Goal: Task Accomplishment & Management: Manage account settings

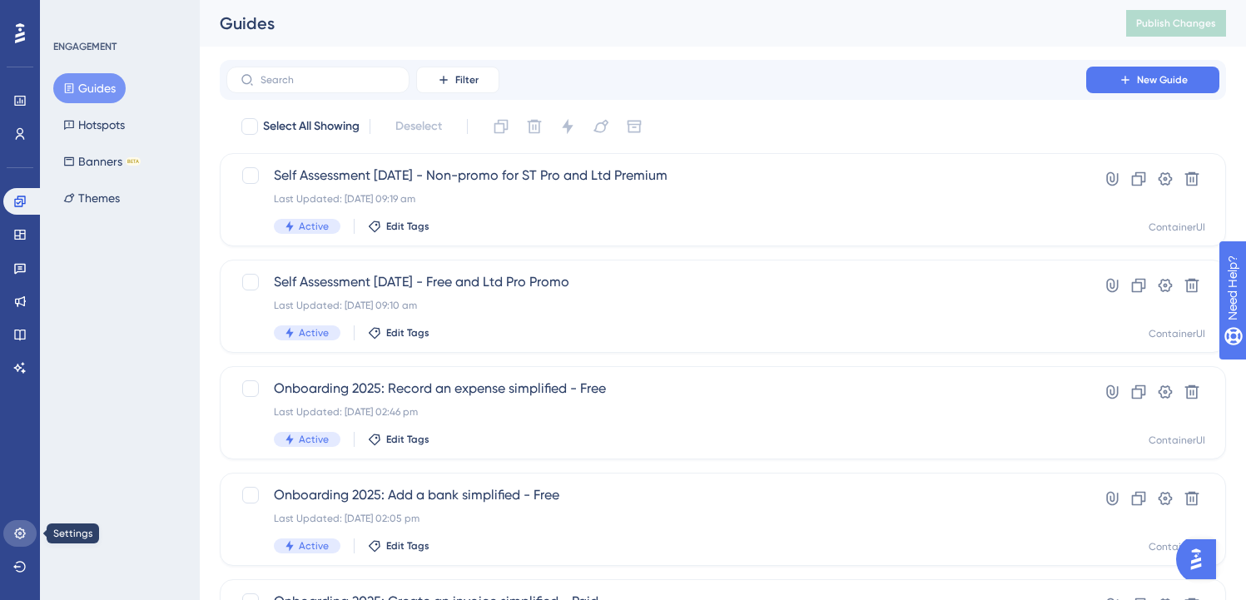
click at [10, 536] on link at bounding box center [19, 533] width 33 height 27
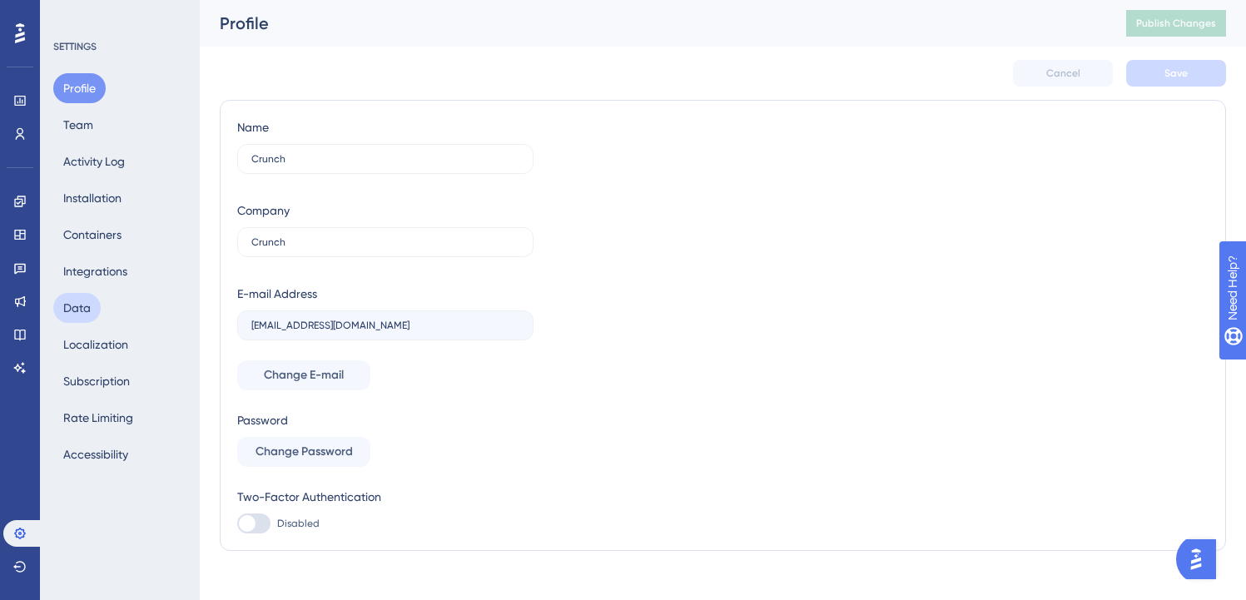
click at [83, 309] on button "Data" at bounding box center [76, 308] width 47 height 30
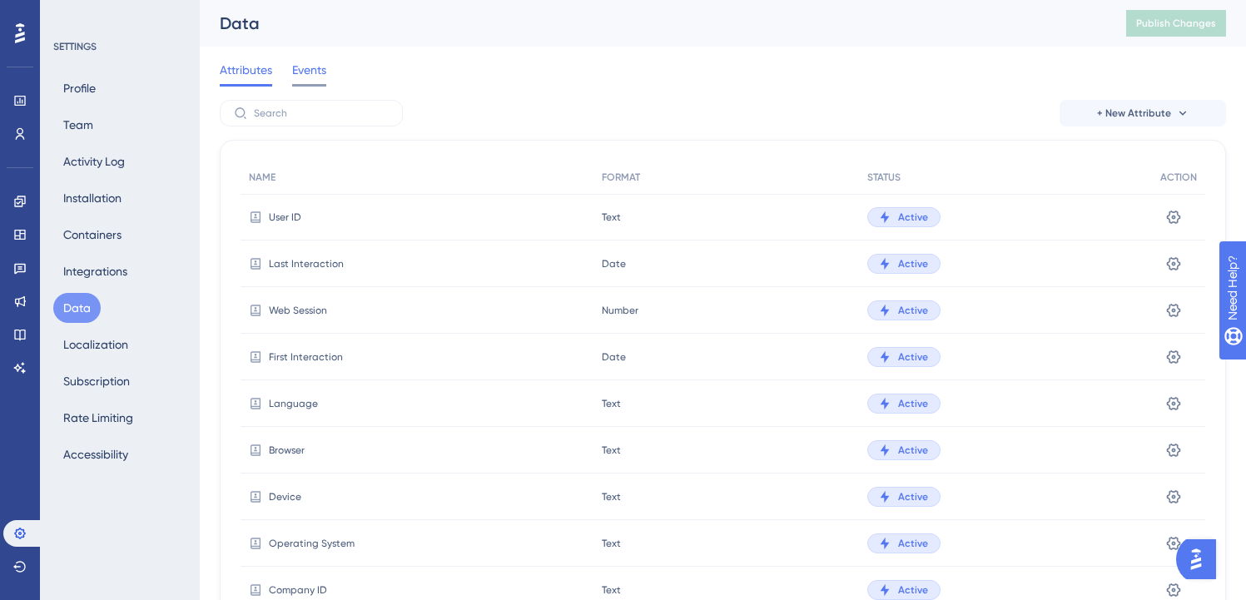
click at [304, 71] on span "Events" at bounding box center [309, 70] width 34 height 20
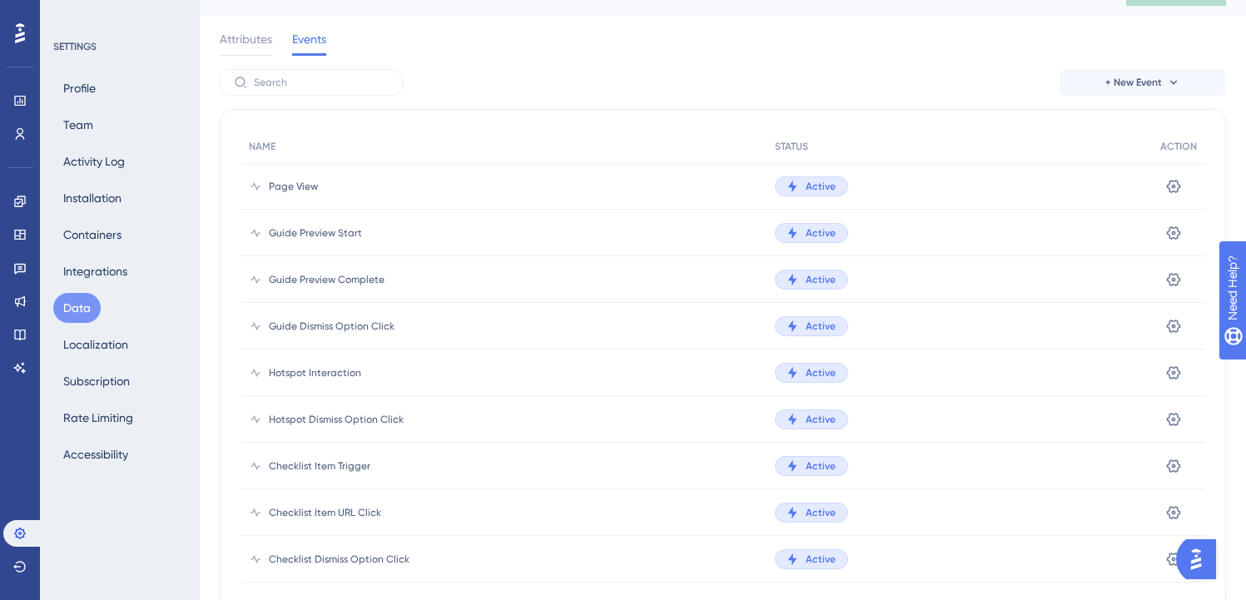
scroll to position [34, 0]
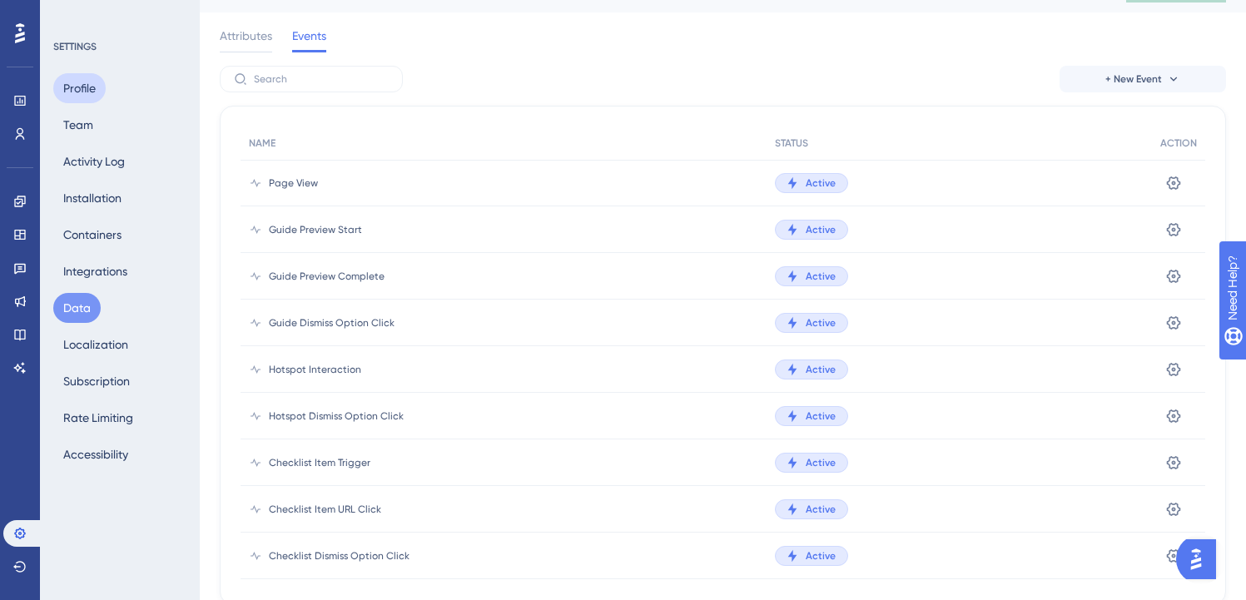
click at [87, 87] on button "Profile" at bounding box center [79, 88] width 52 height 30
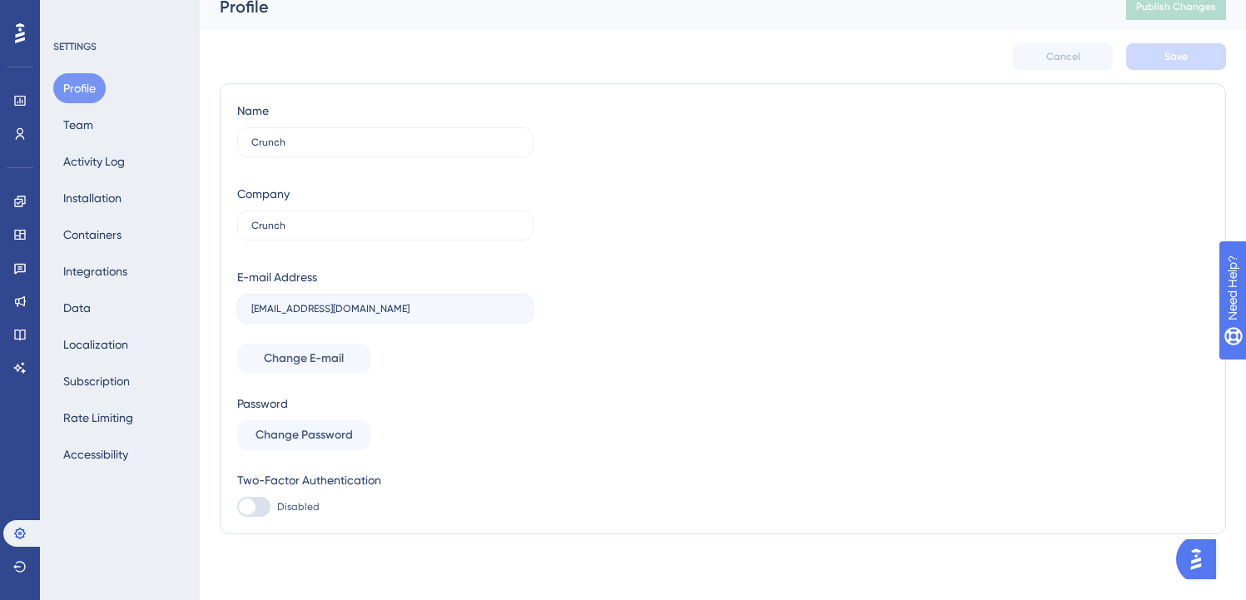
scroll to position [17, 0]
click at [85, 126] on button "Team" at bounding box center [78, 125] width 50 height 30
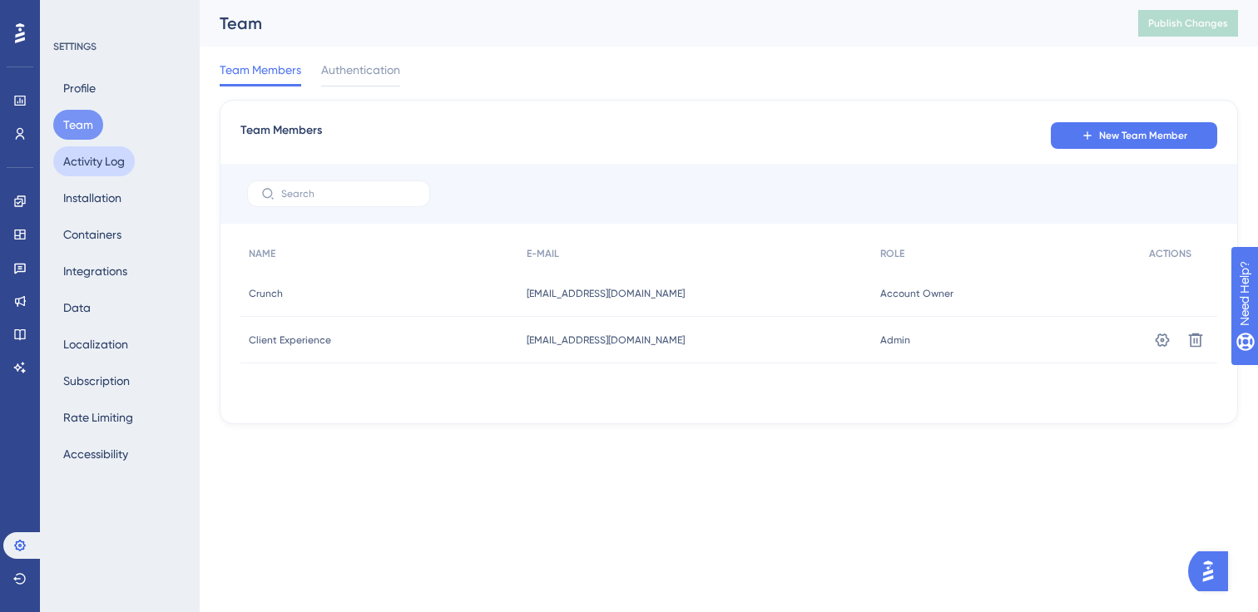
click at [96, 168] on button "Activity Log" at bounding box center [94, 161] width 82 height 30
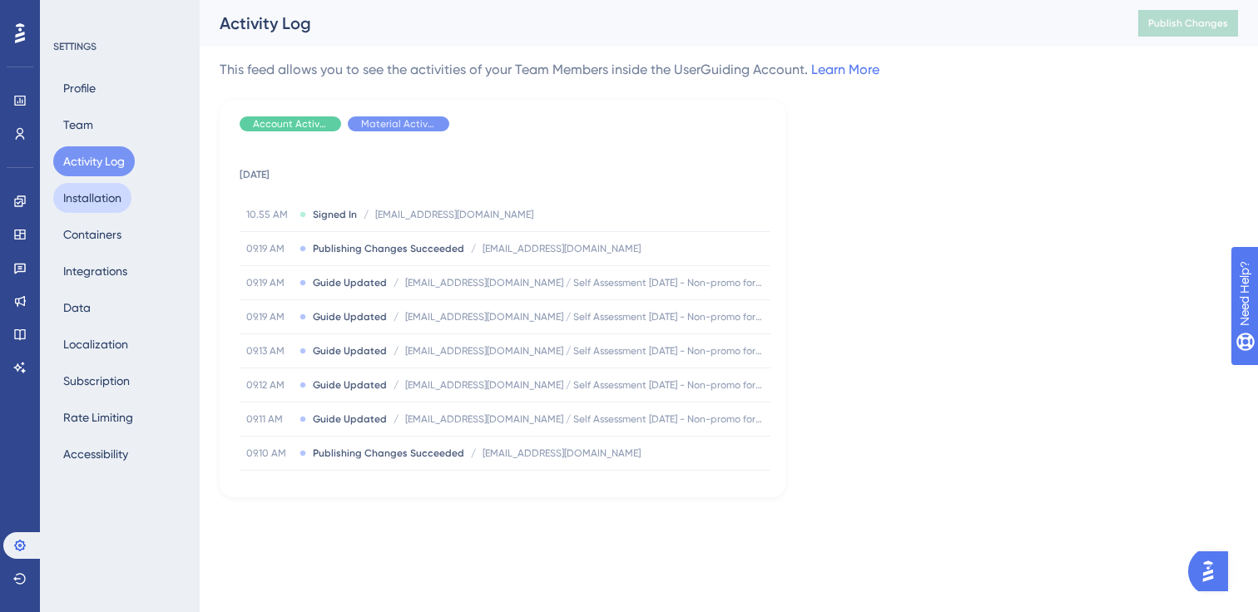
click at [98, 198] on button "Installation" at bounding box center [92, 198] width 78 height 30
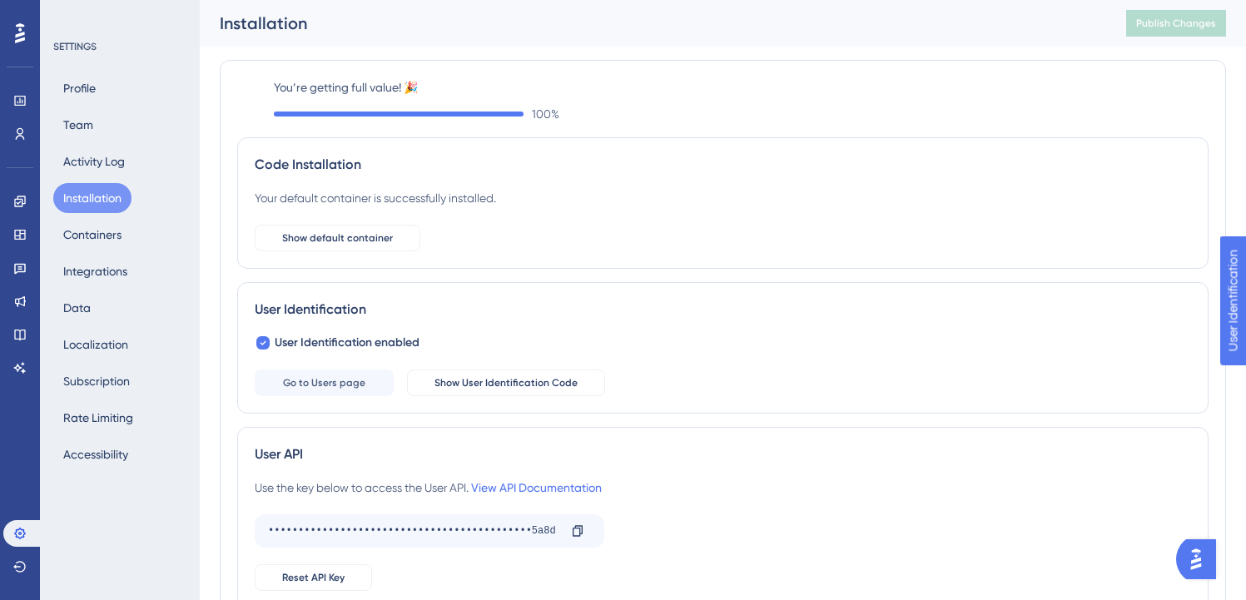
click at [100, 219] on div "Profile Team Activity Log Installation Containers Integrations Data Localizatio…" at bounding box center [120, 271] width 135 height 396
click at [95, 238] on button "Containers" at bounding box center [92, 235] width 78 height 30
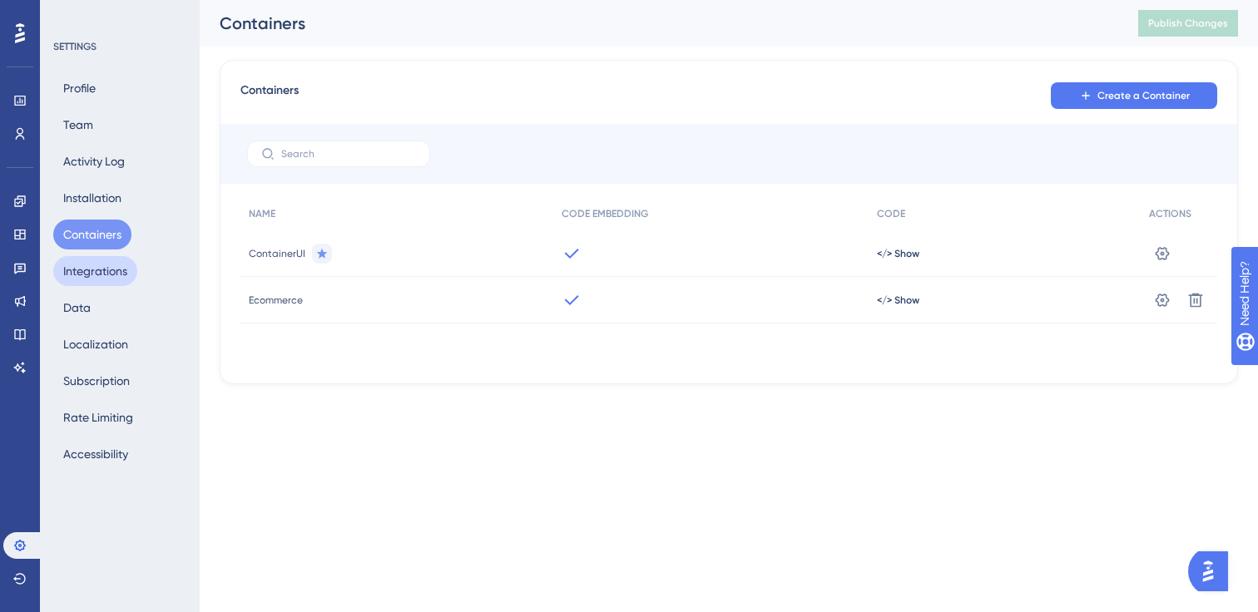
click at [102, 274] on button "Integrations" at bounding box center [95, 271] width 84 height 30
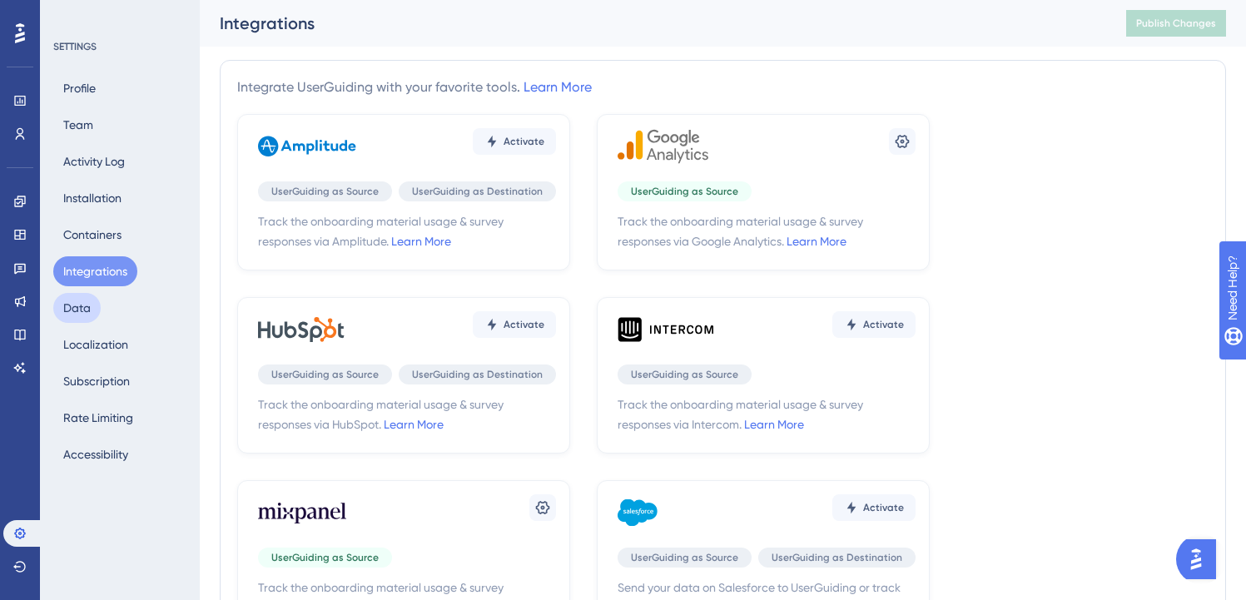
click at [82, 315] on button "Data" at bounding box center [76, 308] width 47 height 30
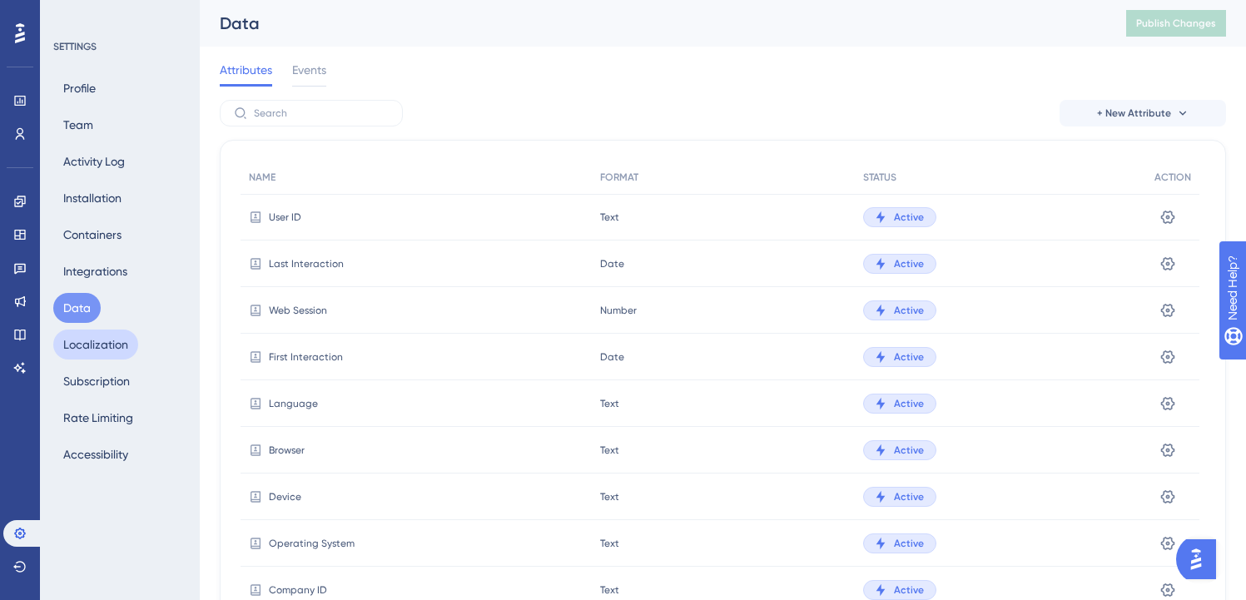
click at [85, 344] on button "Localization" at bounding box center [95, 344] width 85 height 30
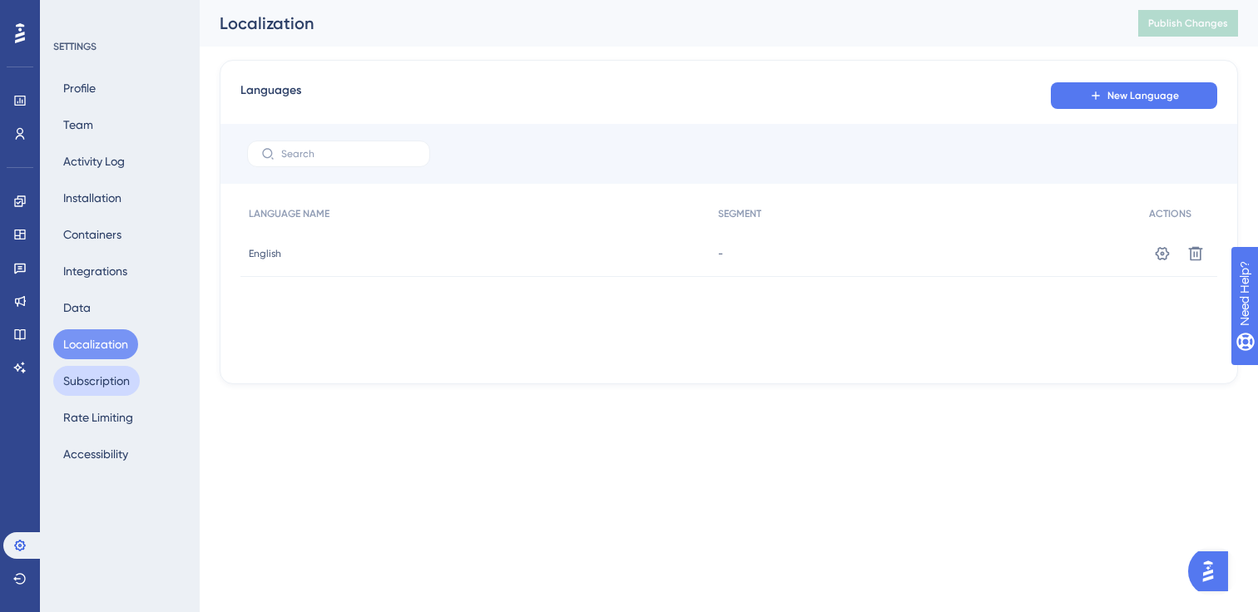
click at [91, 376] on button "Subscription" at bounding box center [96, 381] width 87 height 30
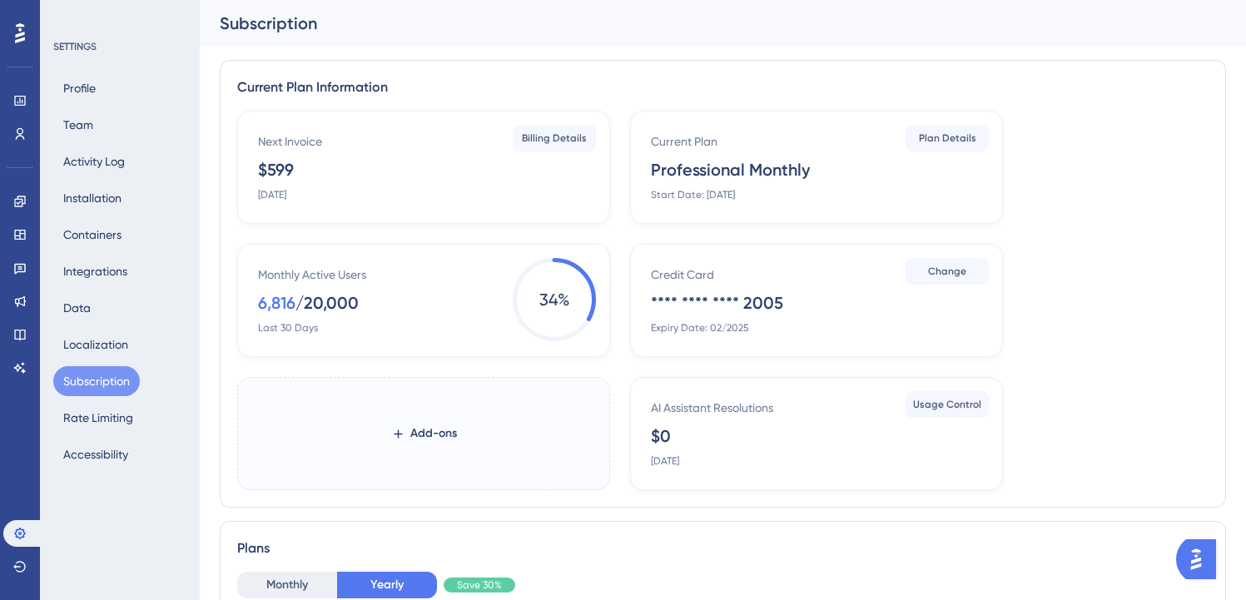
drag, startPoint x: 255, startPoint y: 301, endPoint x: 322, endPoint y: 307, distance: 67.6
click at [321, 307] on div "Monthly Active Users 6,816 / 20,000 Last 30 Days 34 %" at bounding box center [423, 300] width 373 height 113
click at [558, 141] on span "Billing Details" at bounding box center [554, 137] width 65 height 13
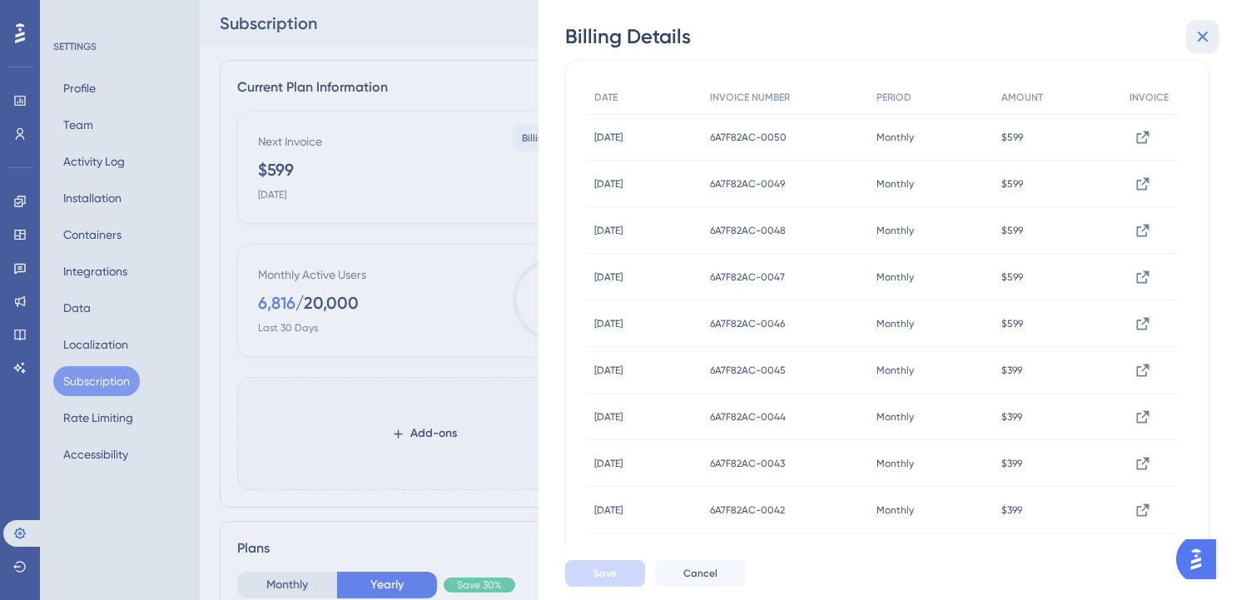
click at [1215, 38] on button at bounding box center [1202, 36] width 33 height 33
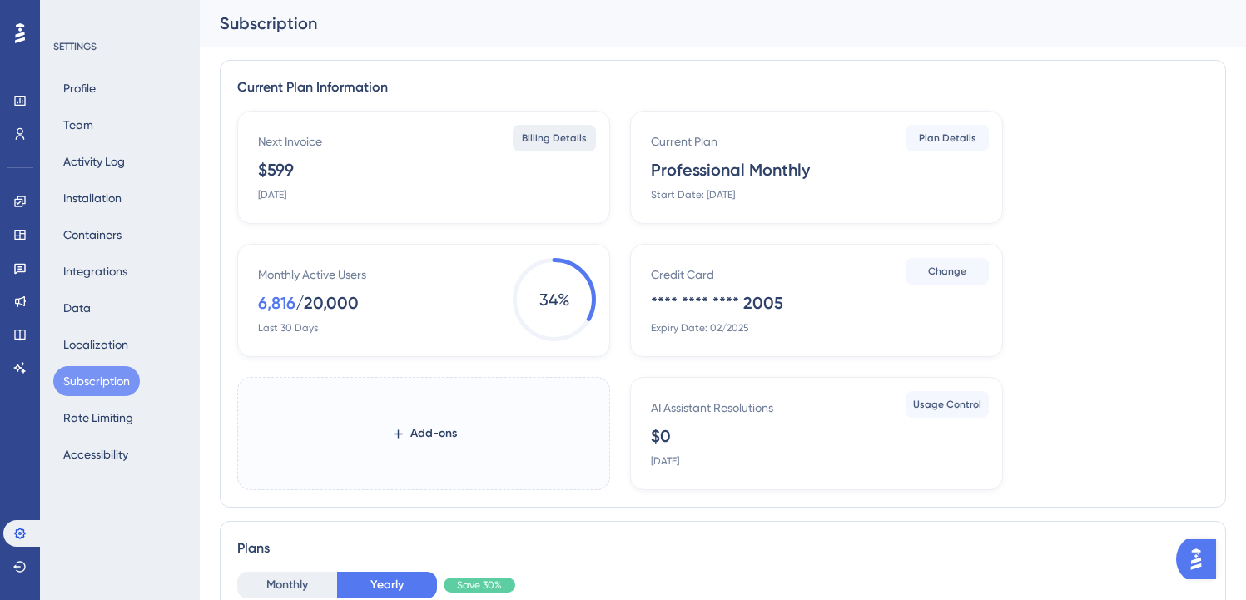
click at [540, 131] on span "Billing Details" at bounding box center [554, 137] width 65 height 13
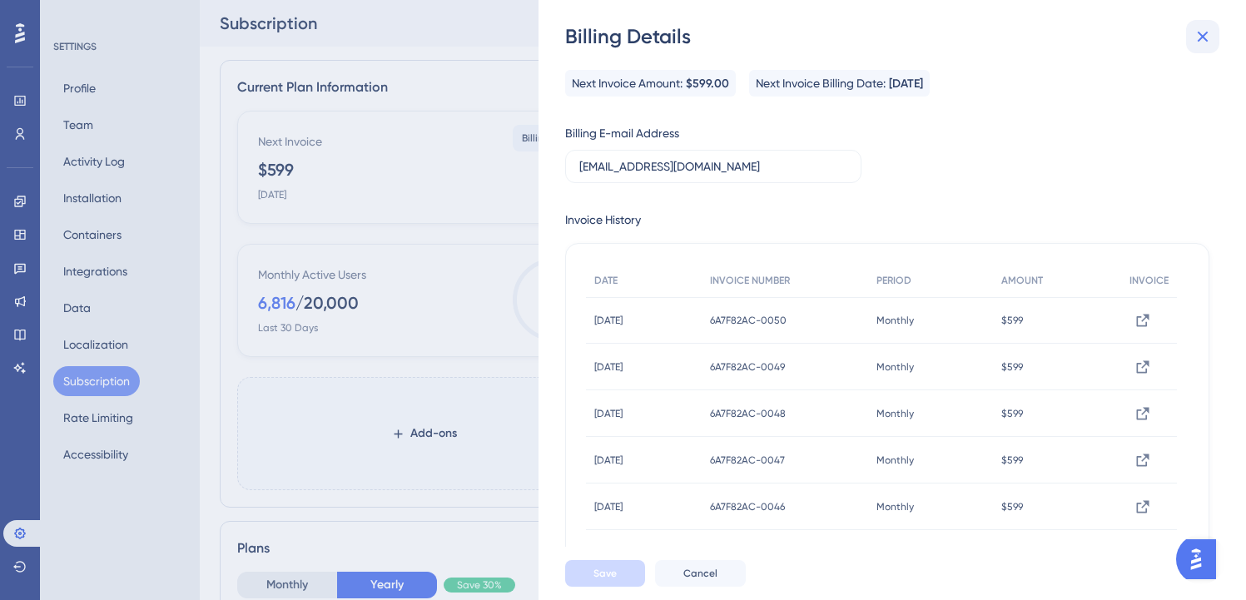
click at [1196, 32] on icon at bounding box center [1202, 37] width 20 height 20
